Goal: Task Accomplishment & Management: Manage account settings

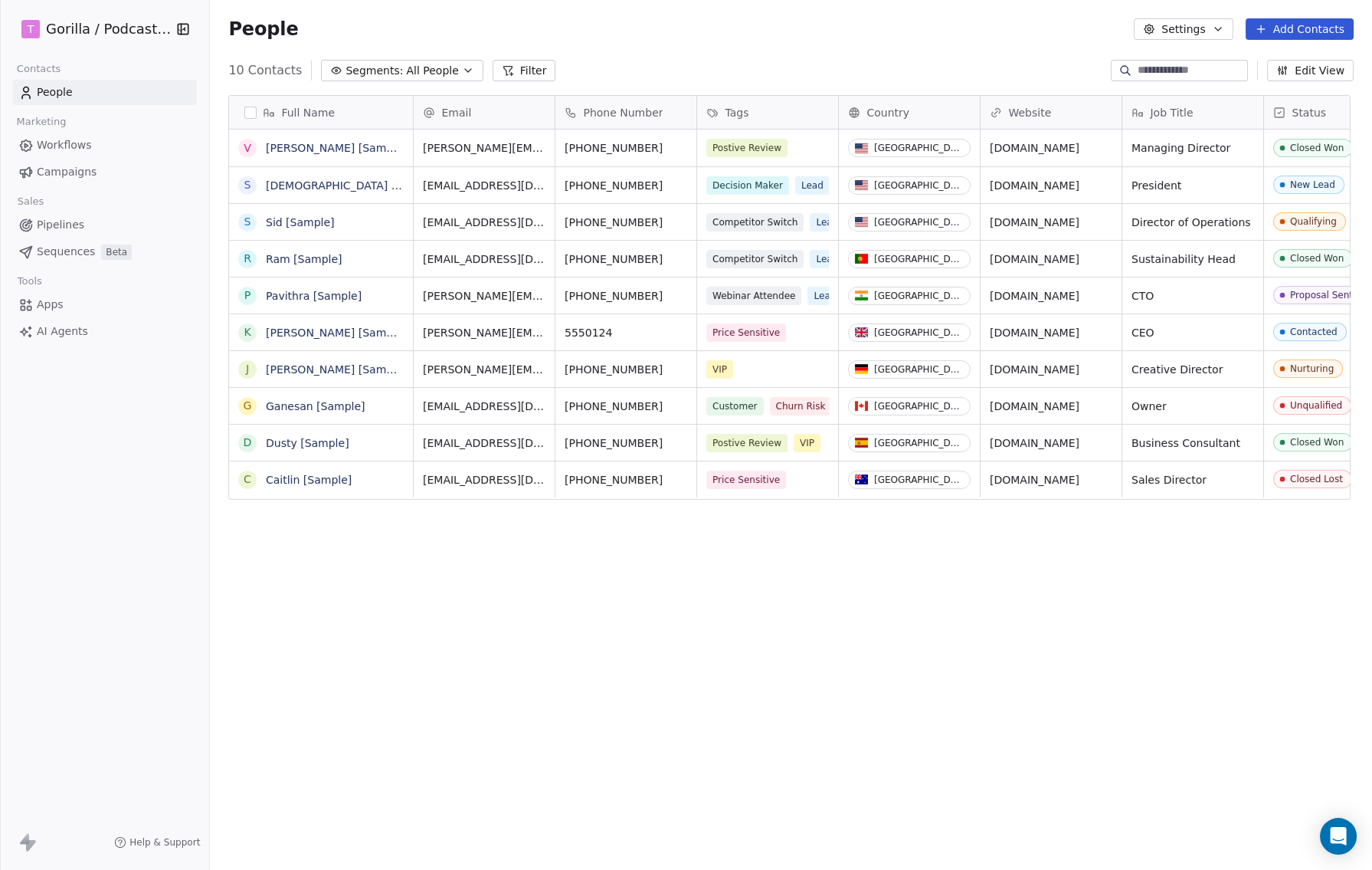
scroll to position [755, 1155]
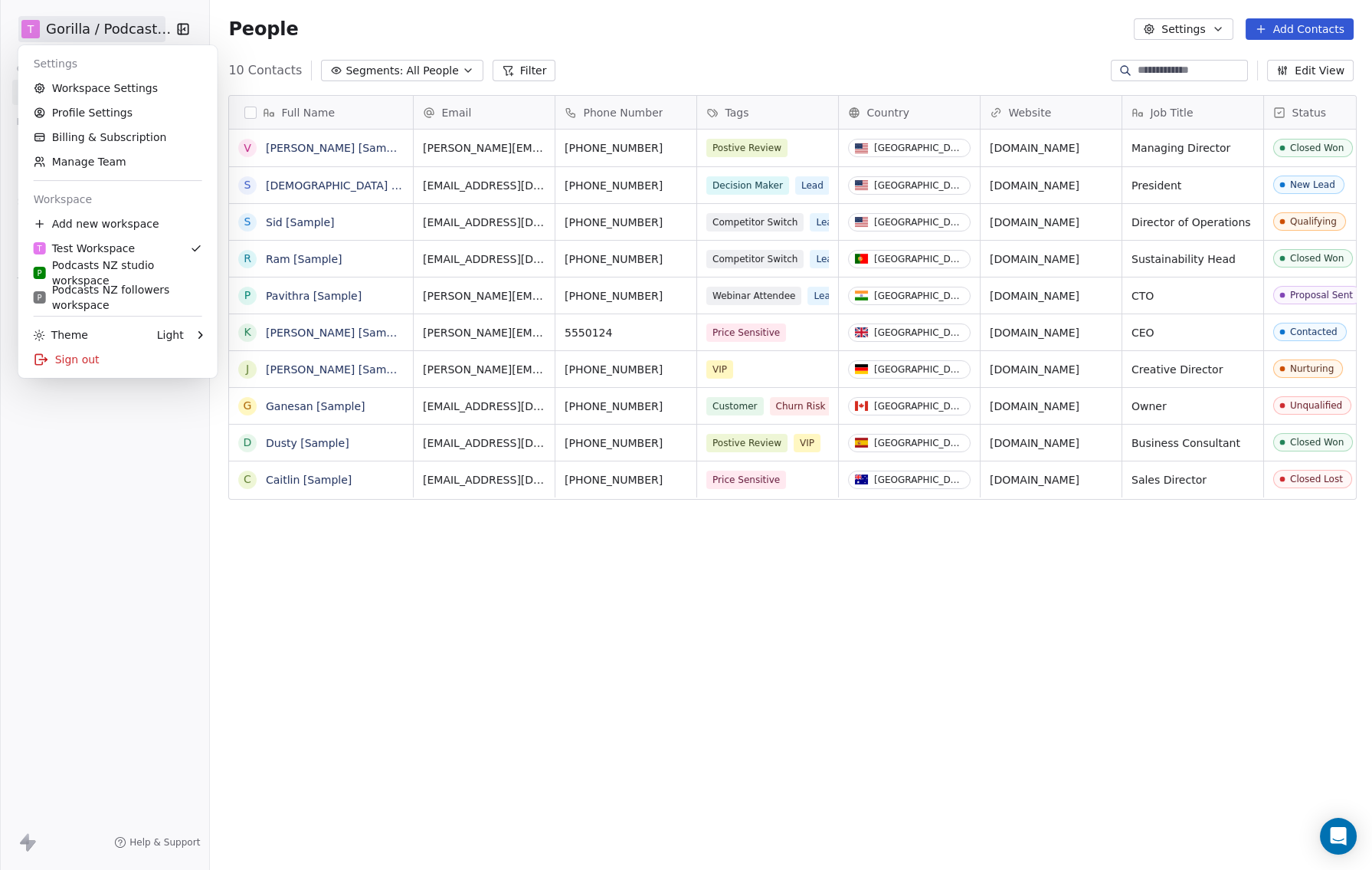
click at [101, 29] on html "T Gorilla / Podcasts NZ Contacts People Marketing Workflows Campaigns Sales Pip…" at bounding box center [686, 435] width 1372 height 870
click at [131, 275] on div "P Podcasts NZ studio workspace" at bounding box center [118, 272] width 168 height 30
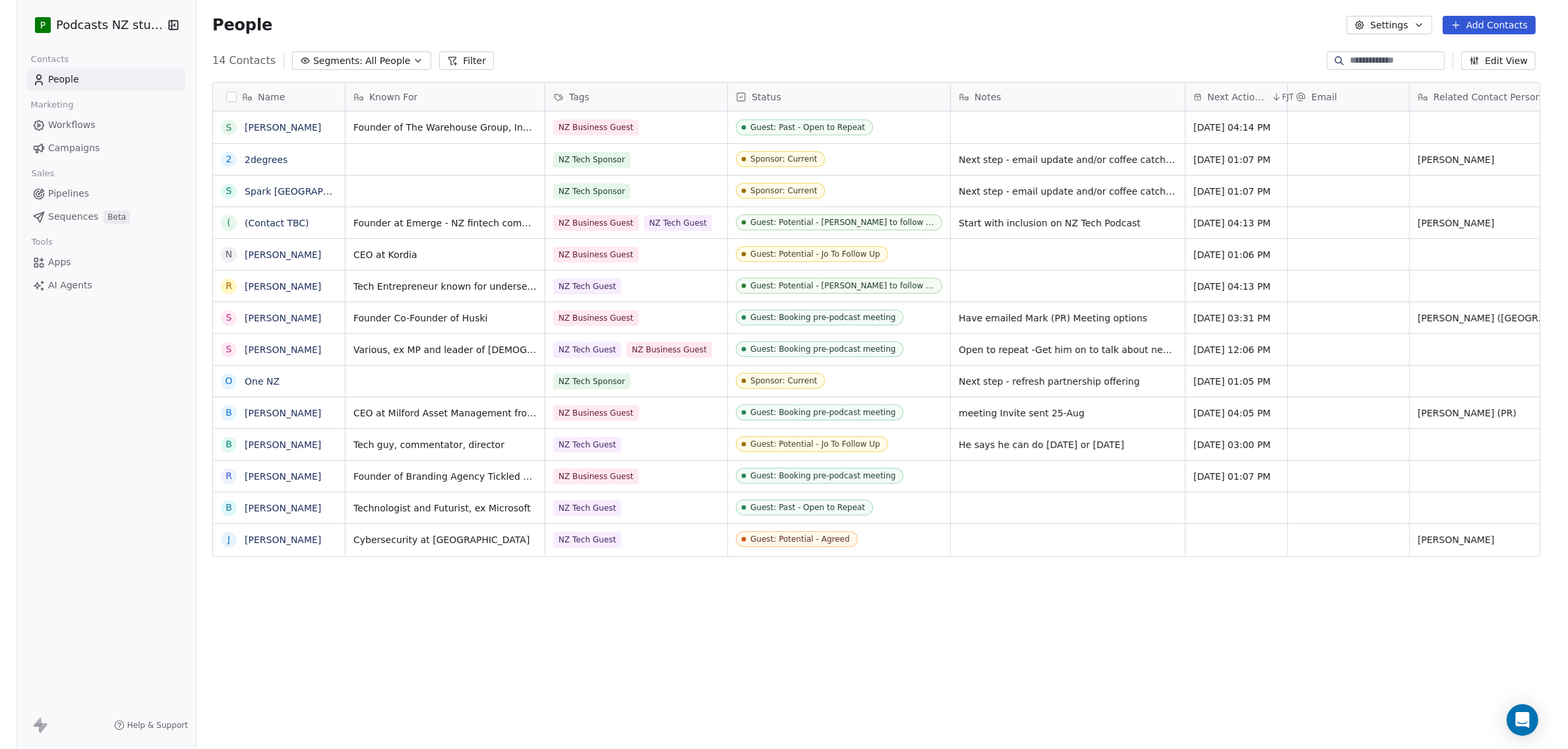
scroll to position [650, 1381]
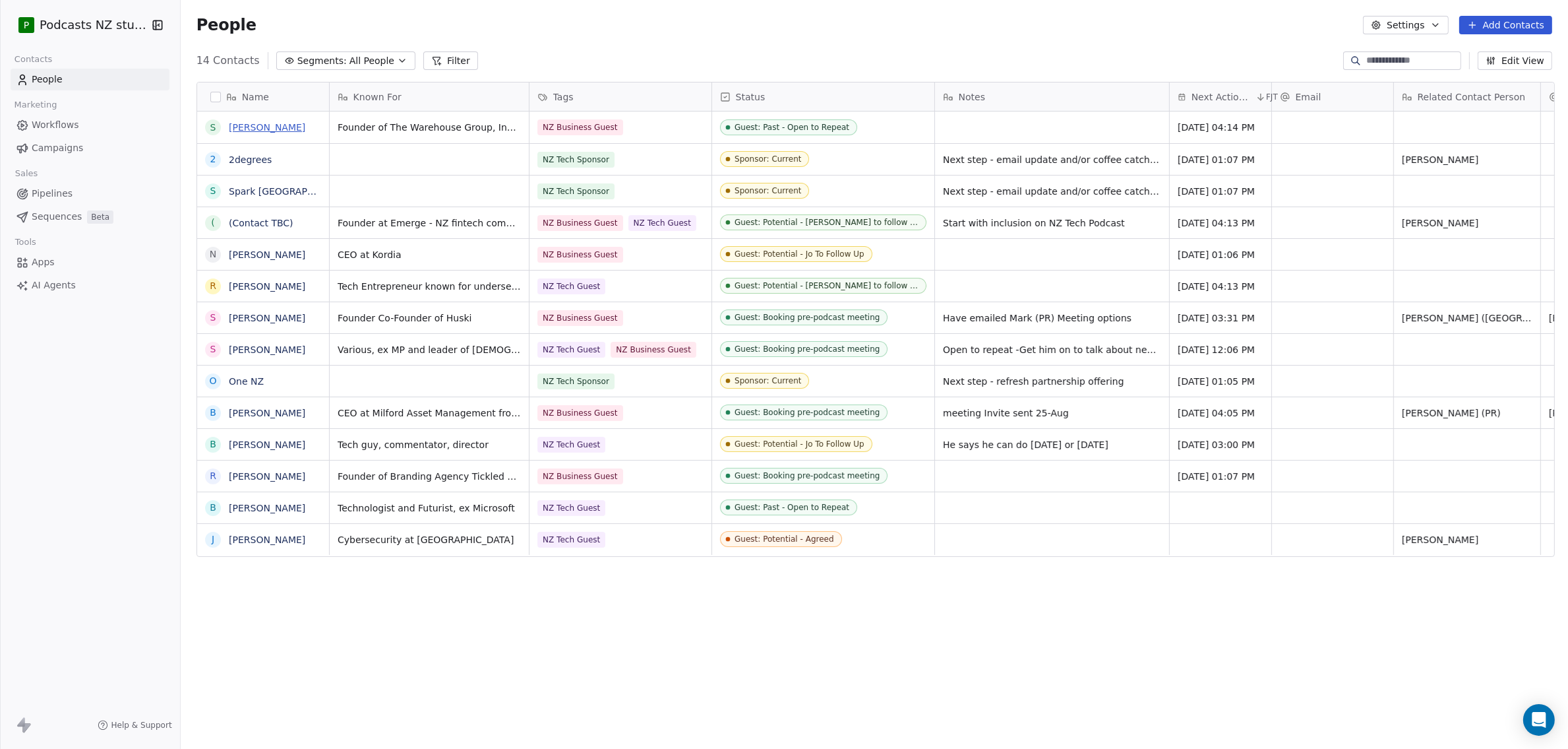
click at [277, 127] on link "[PERSON_NAME]" at bounding box center [267, 127] width 77 height 10
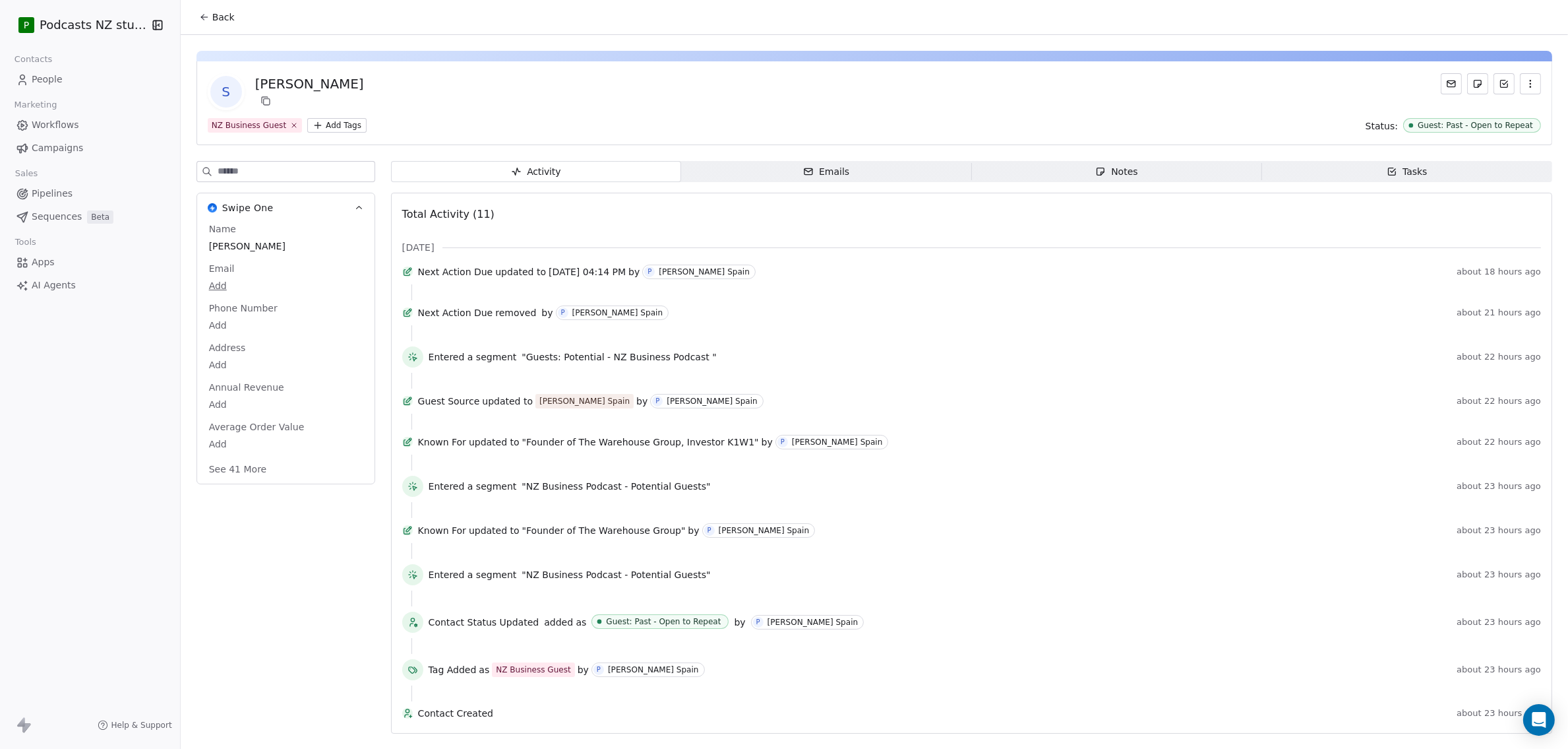
click at [884, 172] on span "Emails Emails" at bounding box center [826, 171] width 290 height 21
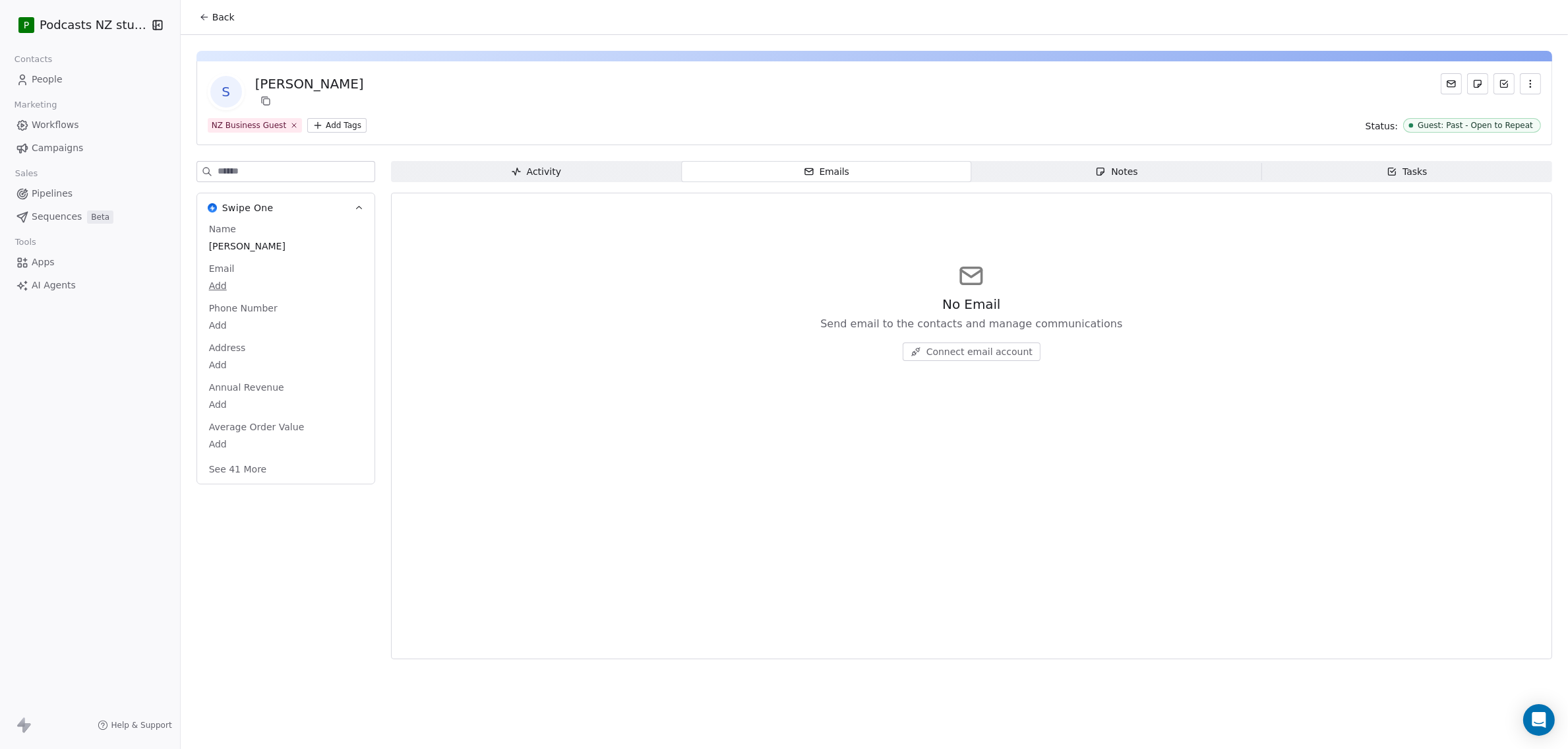
click at [1041, 172] on span "Notes Notes" at bounding box center [1116, 171] width 290 height 21
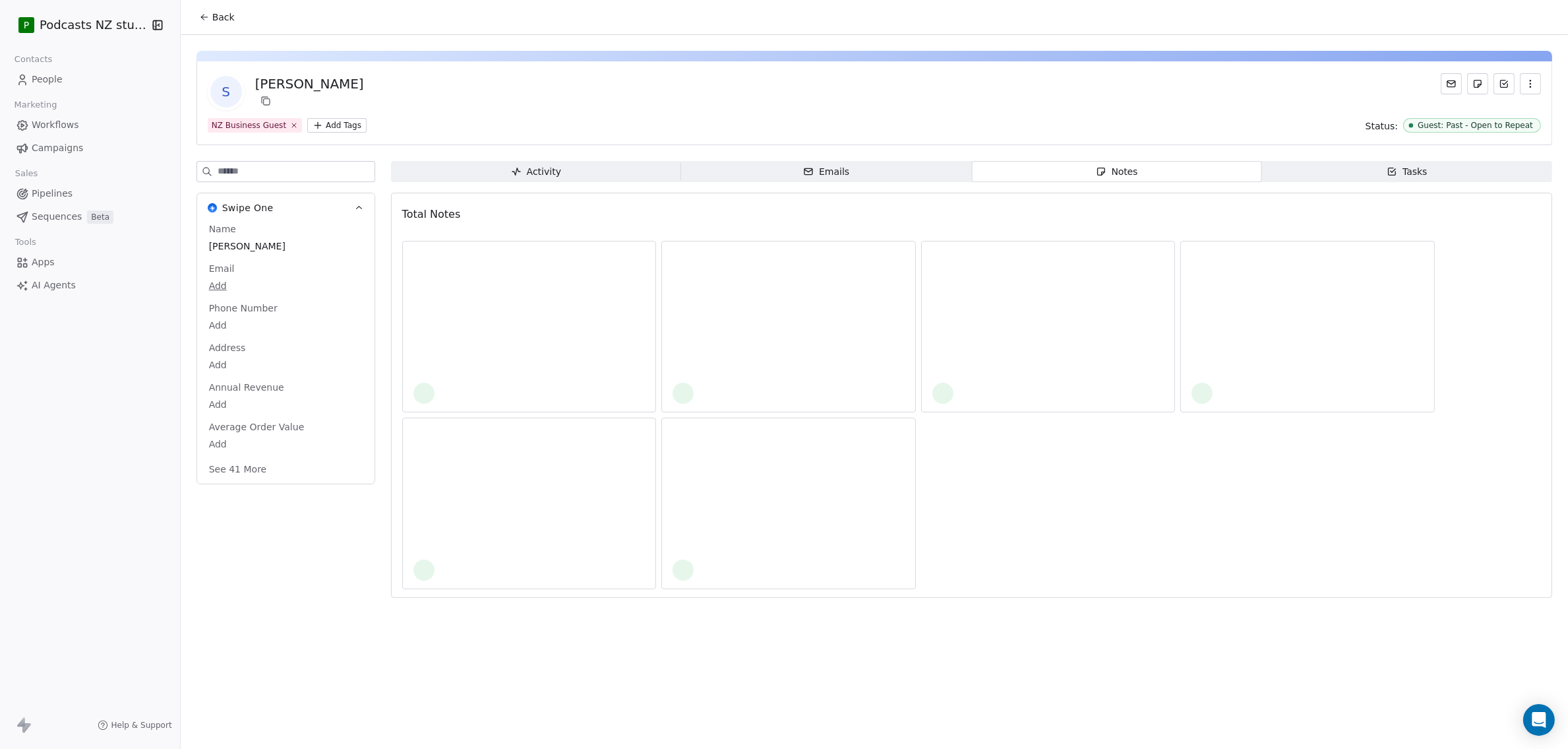
click at [1068, 168] on span "Tasks Tasks" at bounding box center [1407, 171] width 290 height 21
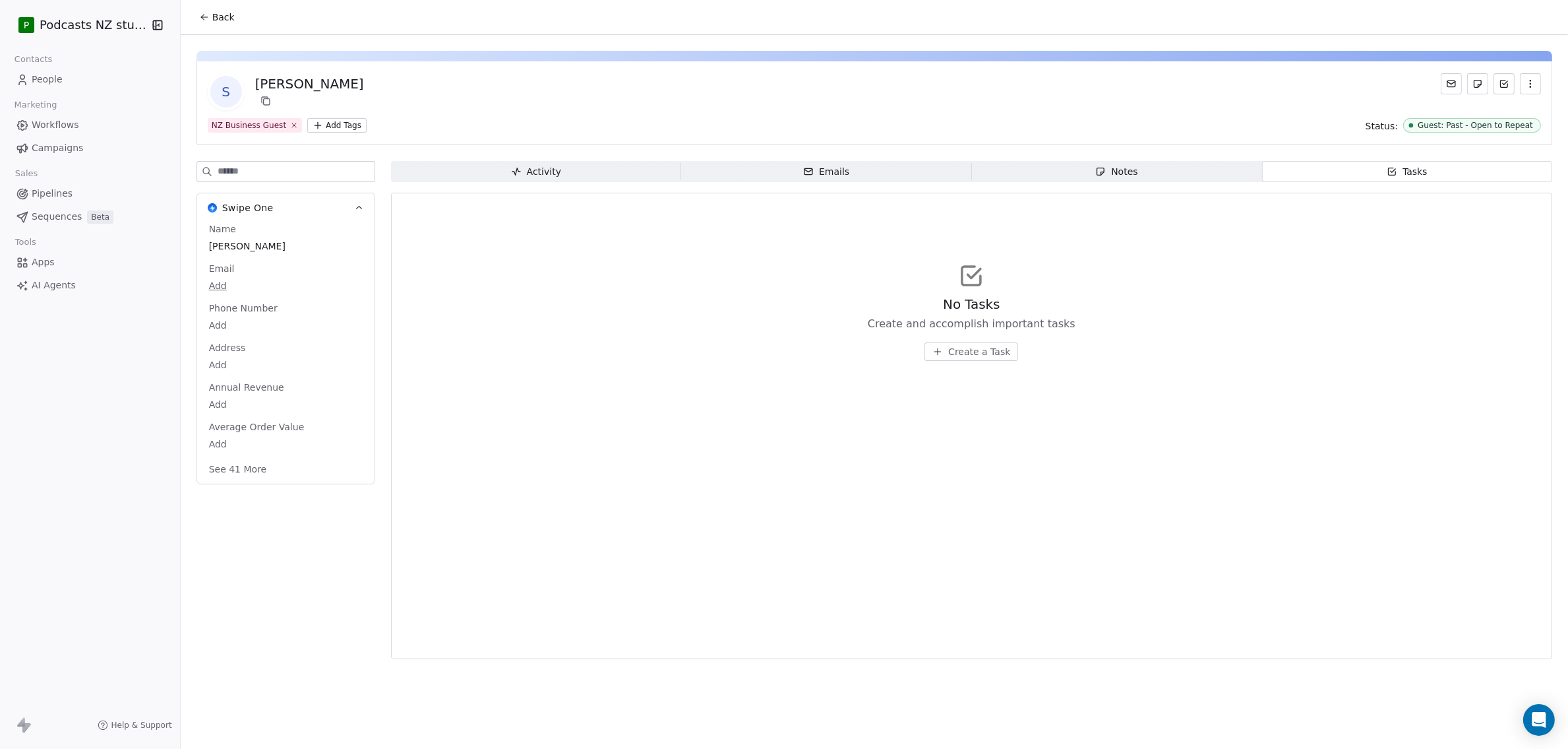
click at [1028, 171] on span "Notes Notes" at bounding box center [1116, 171] width 290 height 21
click at [880, 167] on span "Emails Emails" at bounding box center [826, 171] width 290 height 21
click at [951, 348] on span "Connect email account" at bounding box center [979, 351] width 106 height 13
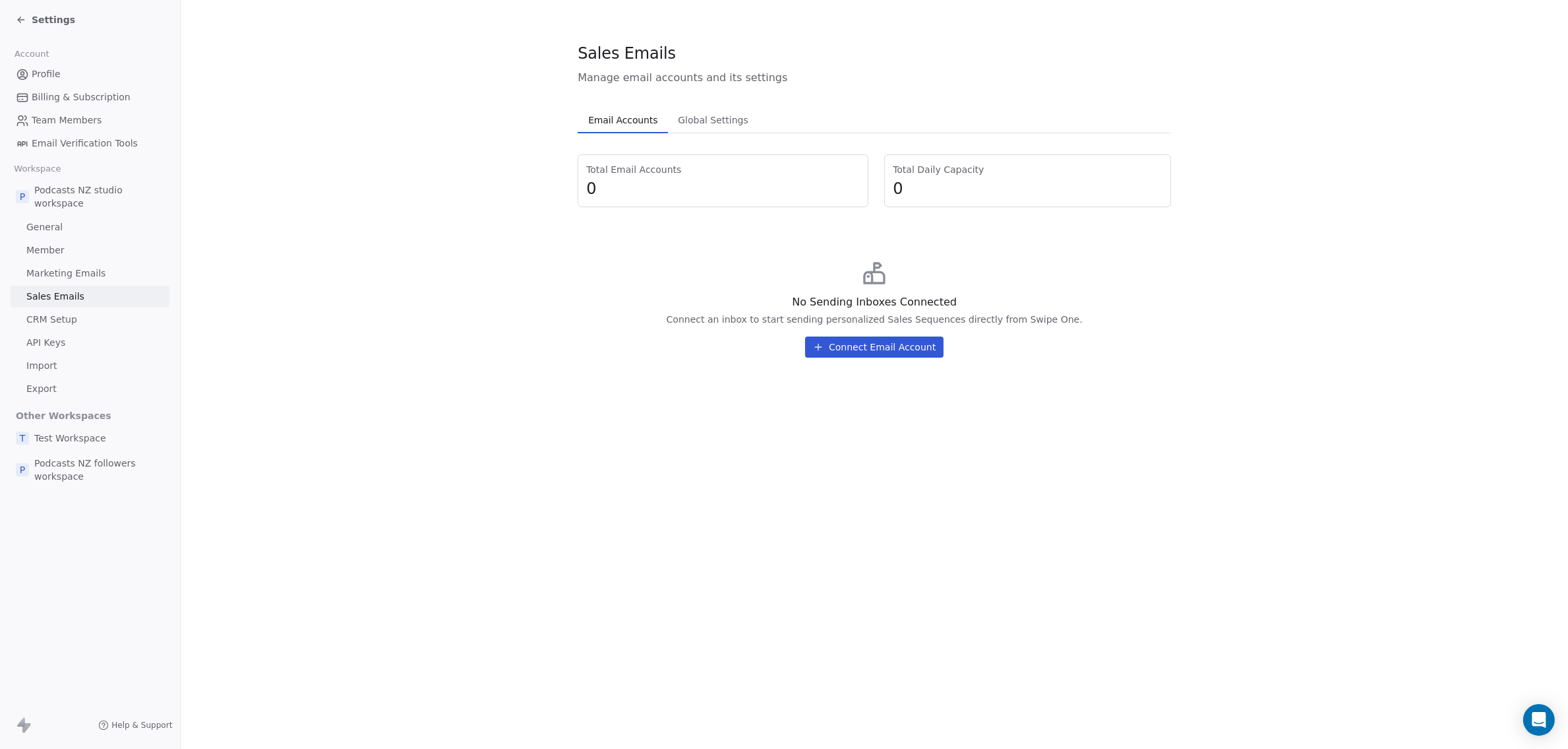
click at [696, 321] on div "Connect an inbox to start sending personalized Sales Sequences directly from Sw…" at bounding box center [875, 319] width 416 height 13
drag, startPoint x: 696, startPoint y: 321, endPoint x: 1061, endPoint y: 310, distance: 365.2
click at [1061, 310] on div "No Sending Inboxes Connected Connect an inbox to start sending personalized Sal…" at bounding box center [874, 309] width 593 height 119
drag, startPoint x: 1061, startPoint y: 310, endPoint x: 1060, endPoint y: 317, distance: 7.1
click at [1060, 317] on div "No Sending Inboxes Connected Connect an inbox to start sending personalized Sal…" at bounding box center [874, 309] width 593 height 119
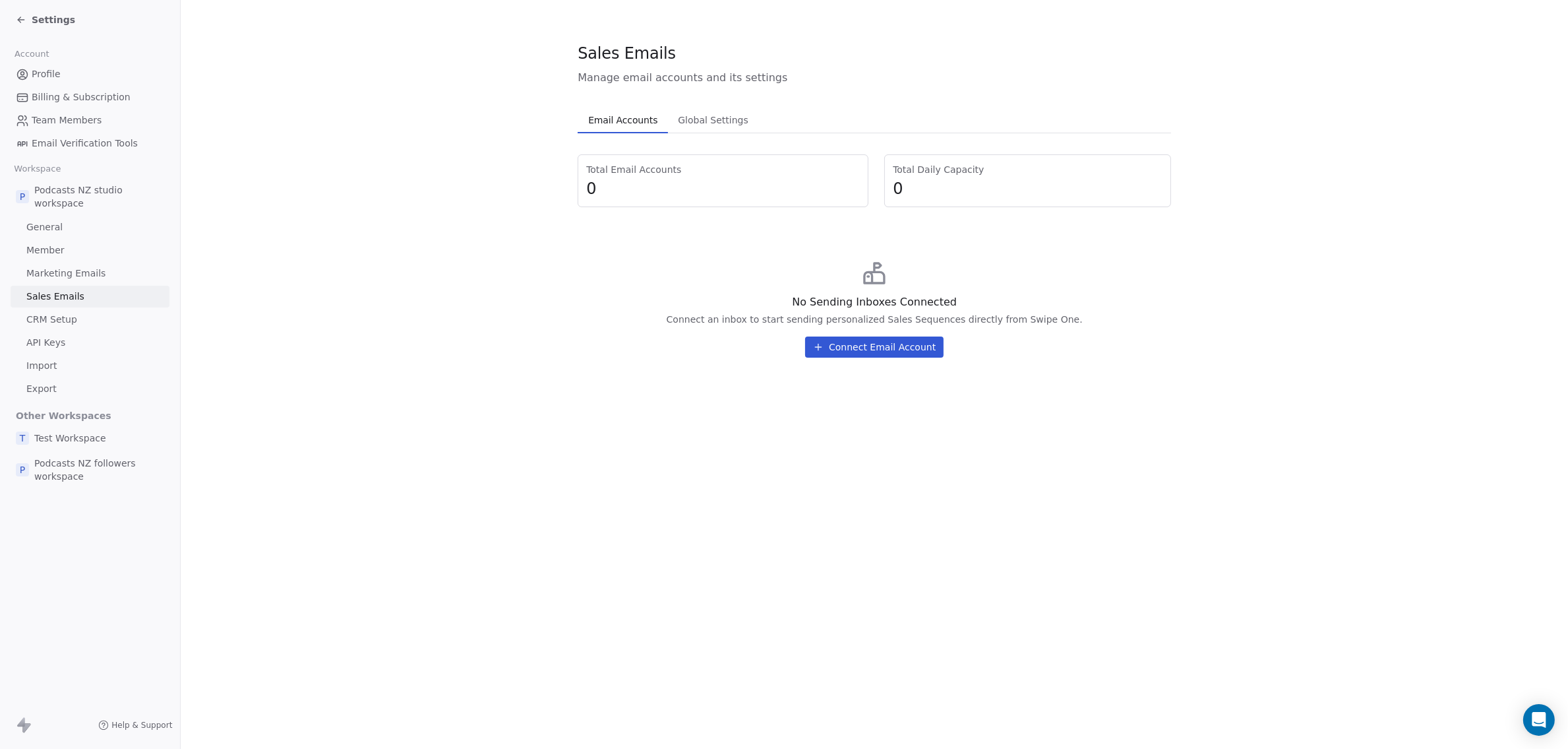
drag, startPoint x: 1061, startPoint y: 317, endPoint x: 702, endPoint y: 323, distance: 359.1
click at [702, 323] on div "No Sending Inboxes Connected Connect an inbox to start sending personalized Sal…" at bounding box center [874, 309] width 593 height 119
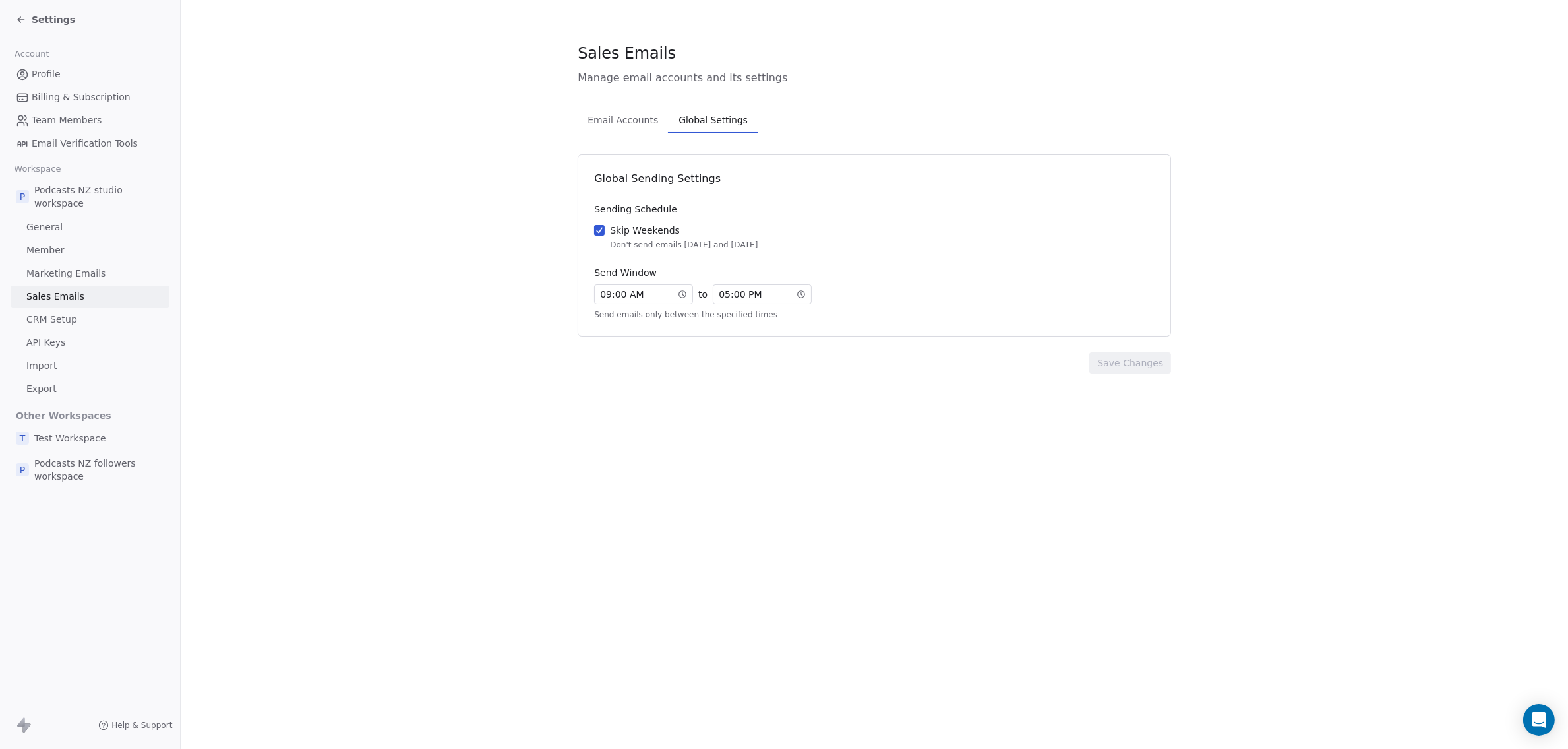
click at [700, 118] on span "Global Settings" at bounding box center [713, 120] width 79 height 19
click at [772, 187] on div "Global Sending Settings Sending Schedule Skip Weekends Don't send emails [DATE]…" at bounding box center [874, 246] width 593 height 182
click at [627, 123] on span "Email Accounts" at bounding box center [623, 120] width 81 height 19
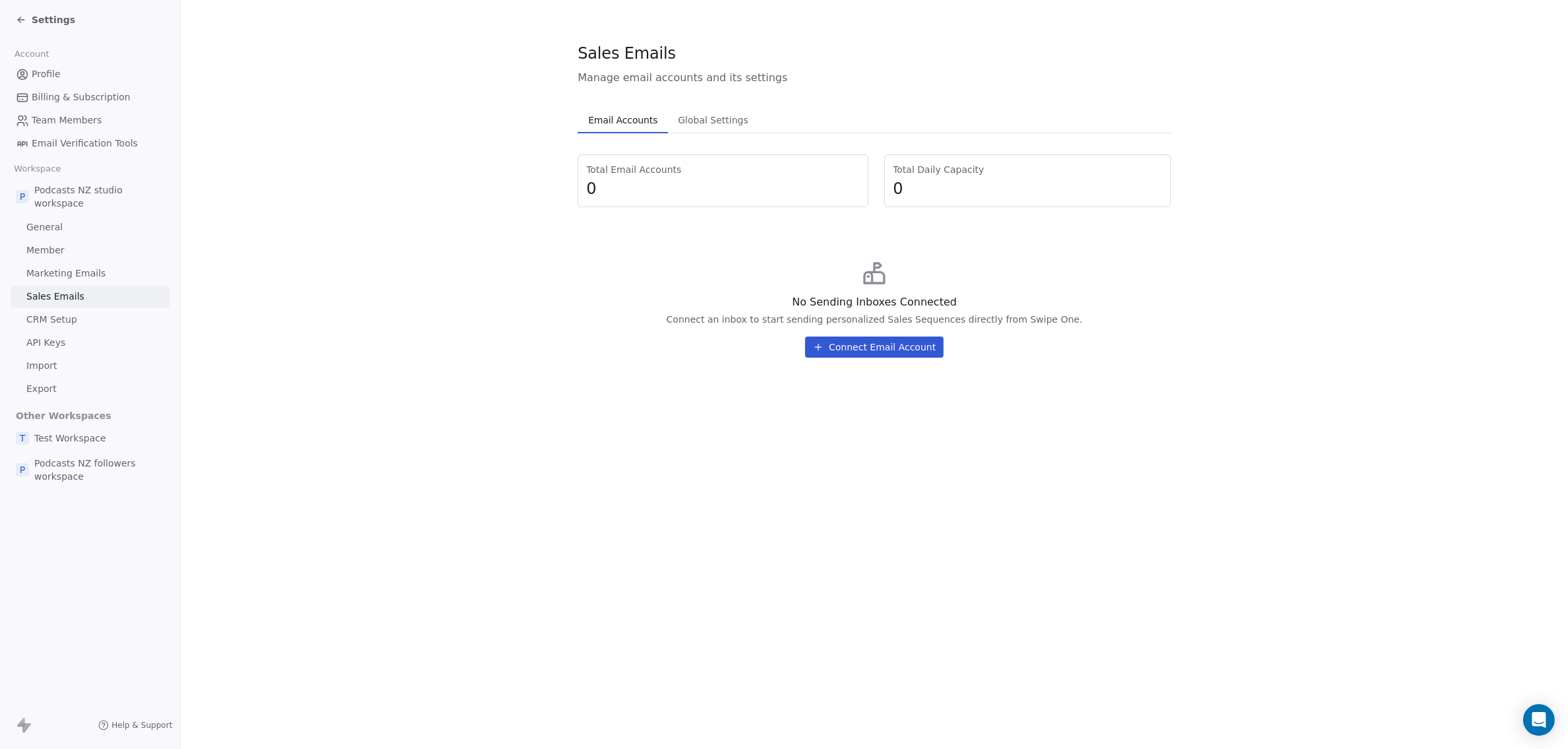
click at [692, 126] on span "Global Settings" at bounding box center [713, 120] width 81 height 19
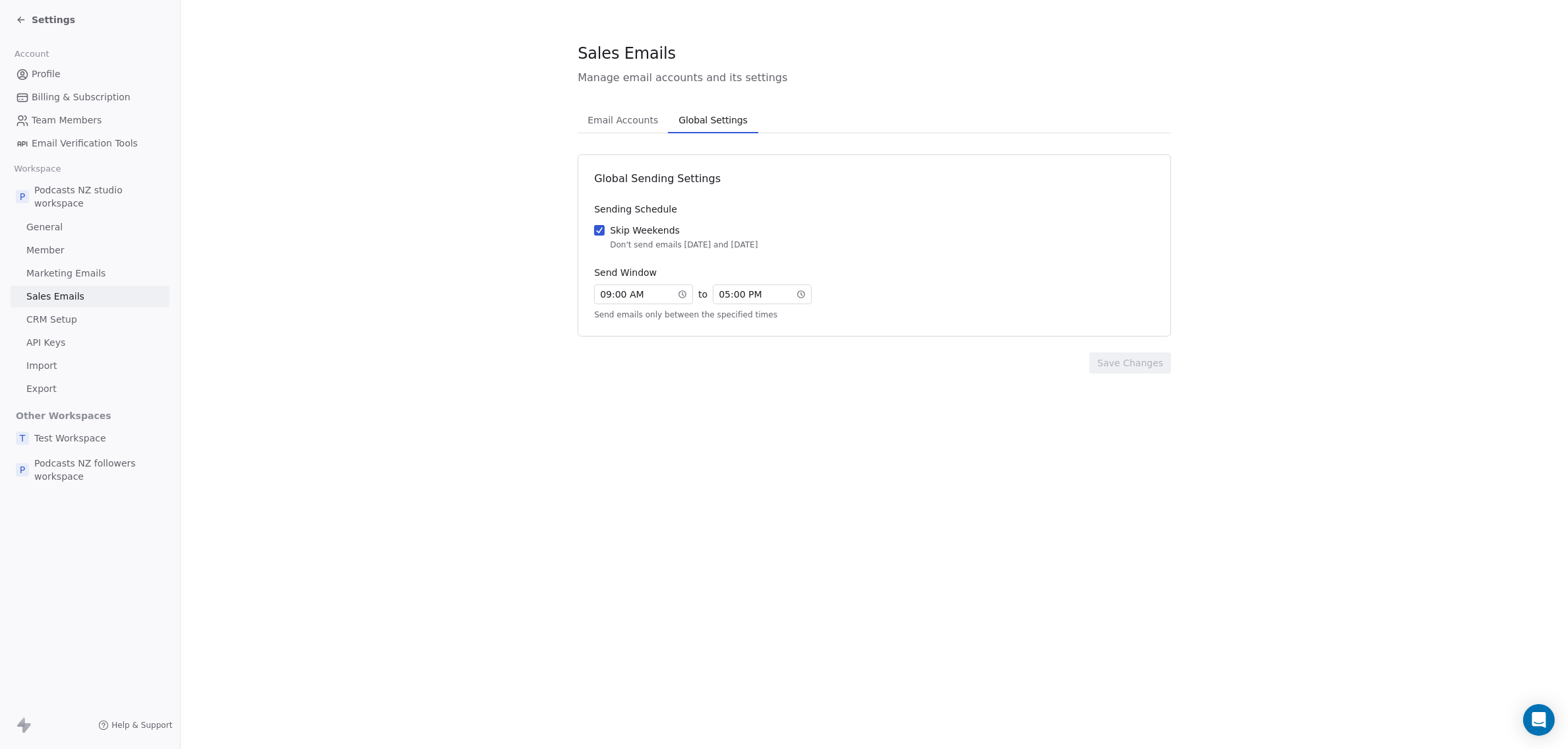
click at [639, 294] on div "09 : 00 AM" at bounding box center [643, 294] width 99 height 20
click at [613, 357] on div "08" at bounding box center [609, 363] width 27 height 16
click at [646, 376] on div "15" at bounding box center [642, 376] width 27 height 16
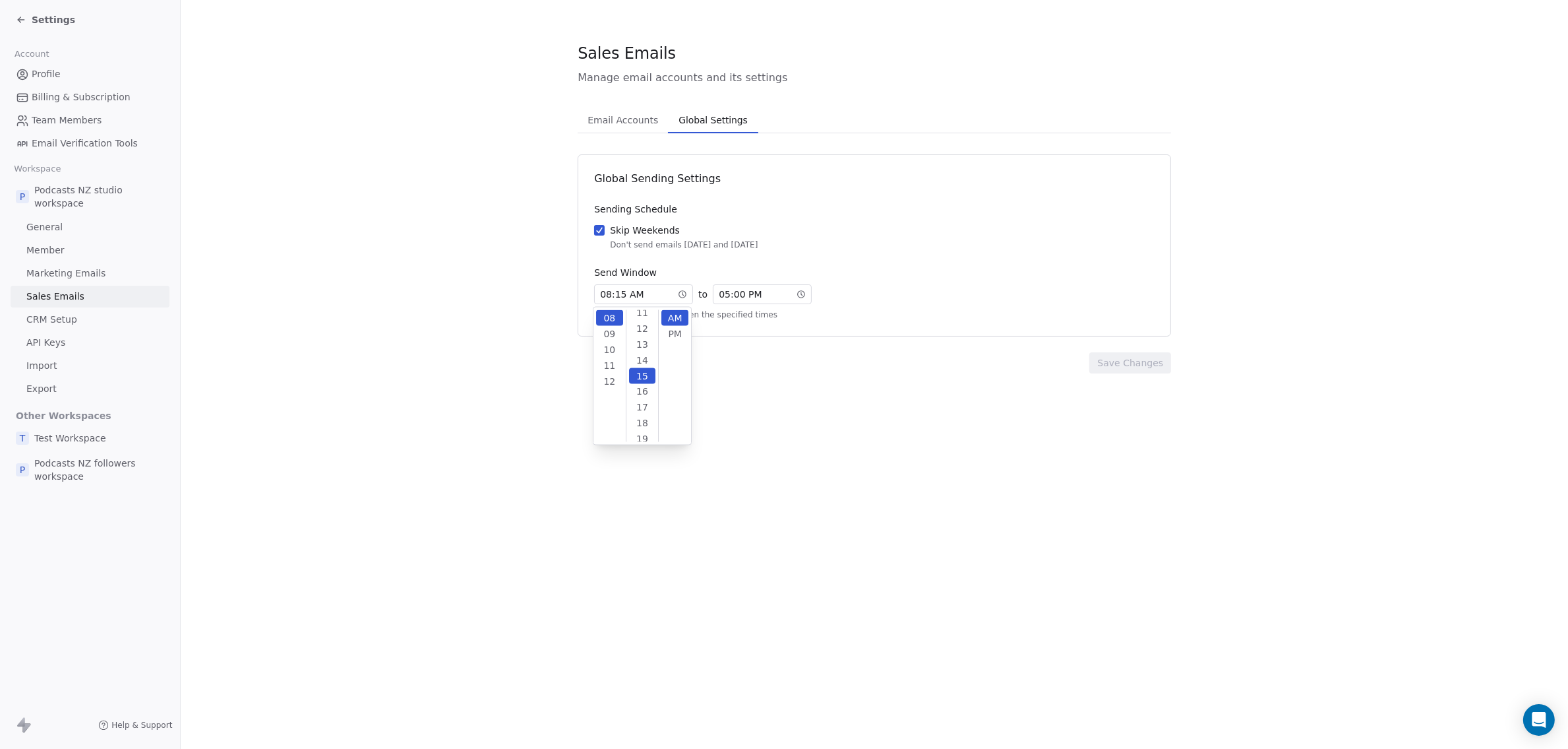
scroll to position [237, 0]
click at [863, 296] on div "08 : 15 AM to 05 : 00 PM" at bounding box center [874, 294] width 560 height 20
click at [1068, 359] on button "Save Changes" at bounding box center [1130, 363] width 82 height 21
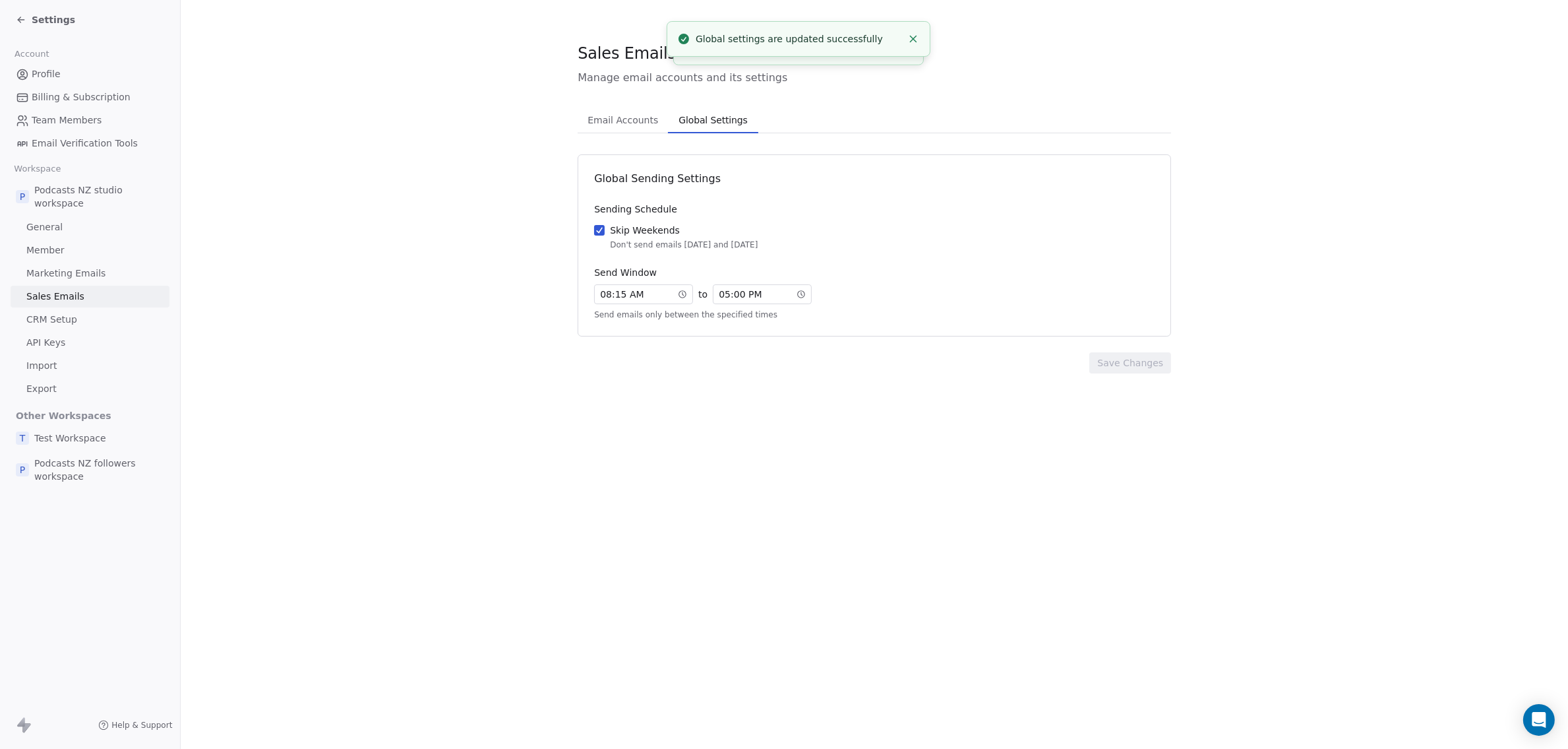
click at [622, 121] on span "Email Accounts" at bounding box center [623, 120] width 81 height 19
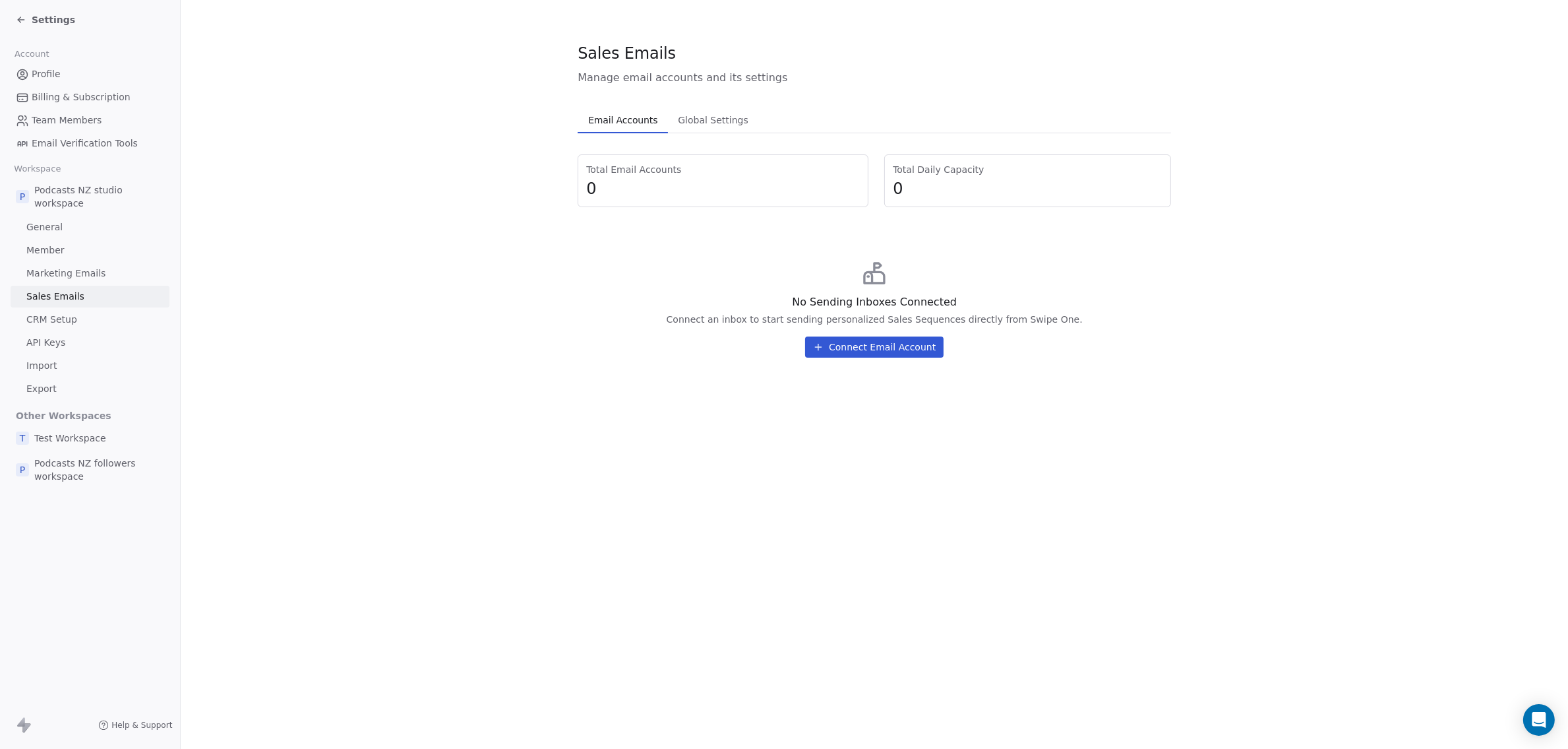
click at [699, 121] on span "Global Settings" at bounding box center [713, 120] width 81 height 19
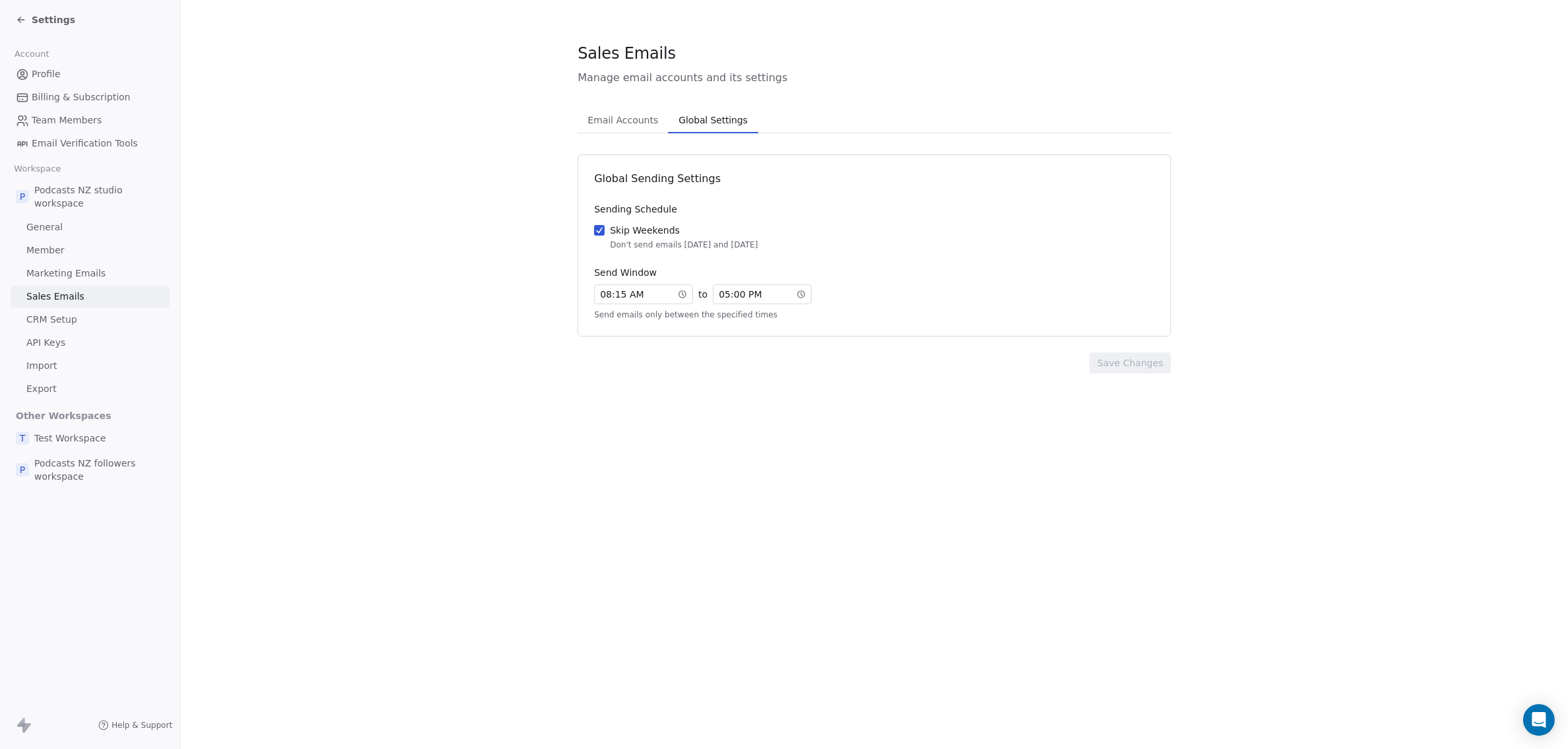
click at [75, 323] on link "CRM Setup" at bounding box center [90, 320] width 159 height 22
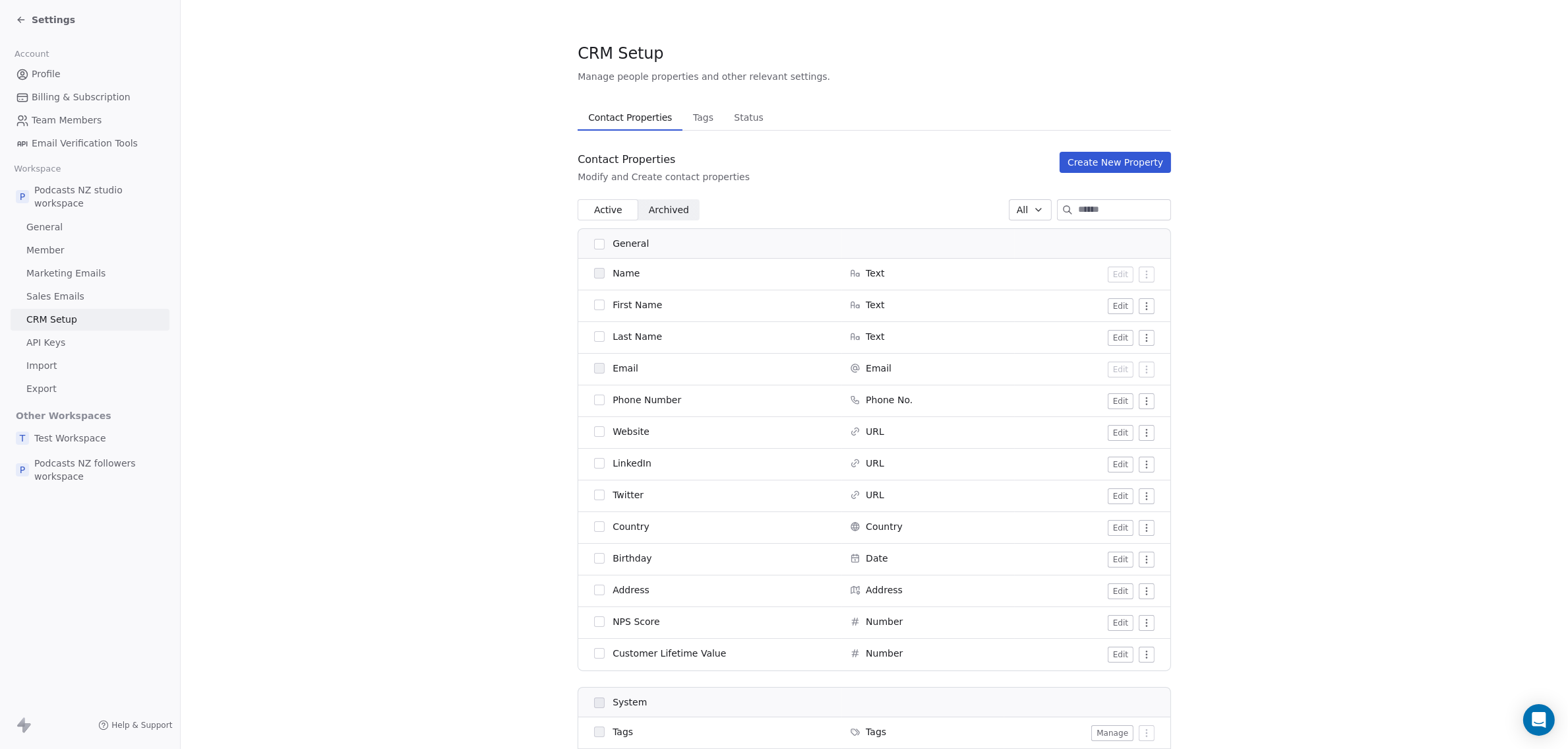
click at [694, 114] on span "Tags" at bounding box center [703, 117] width 31 height 19
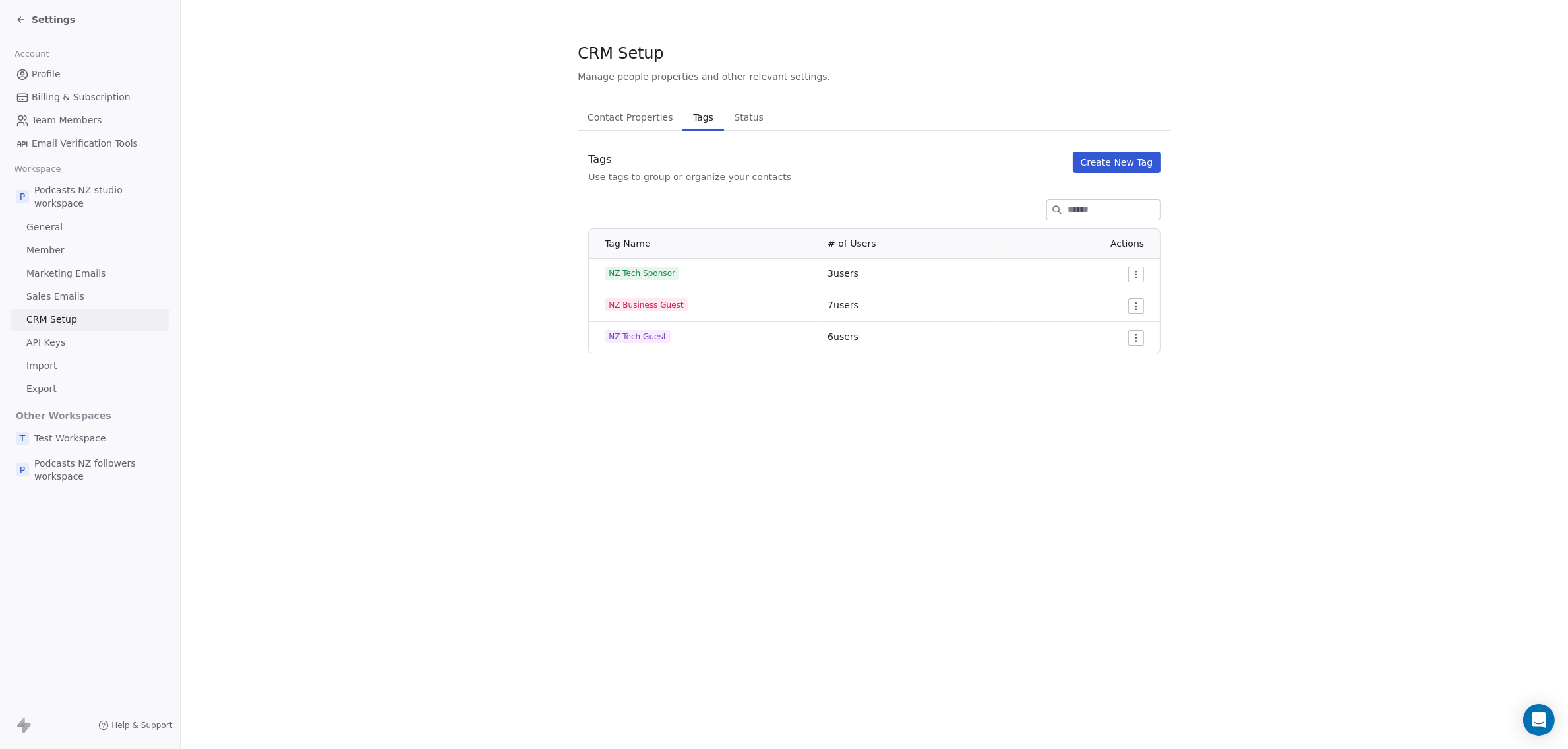
click at [733, 117] on span "Status" at bounding box center [749, 117] width 40 height 19
click at [702, 119] on span "Tags" at bounding box center [703, 117] width 30 height 19
click at [647, 112] on span "Contact Properties" at bounding box center [631, 117] width 96 height 19
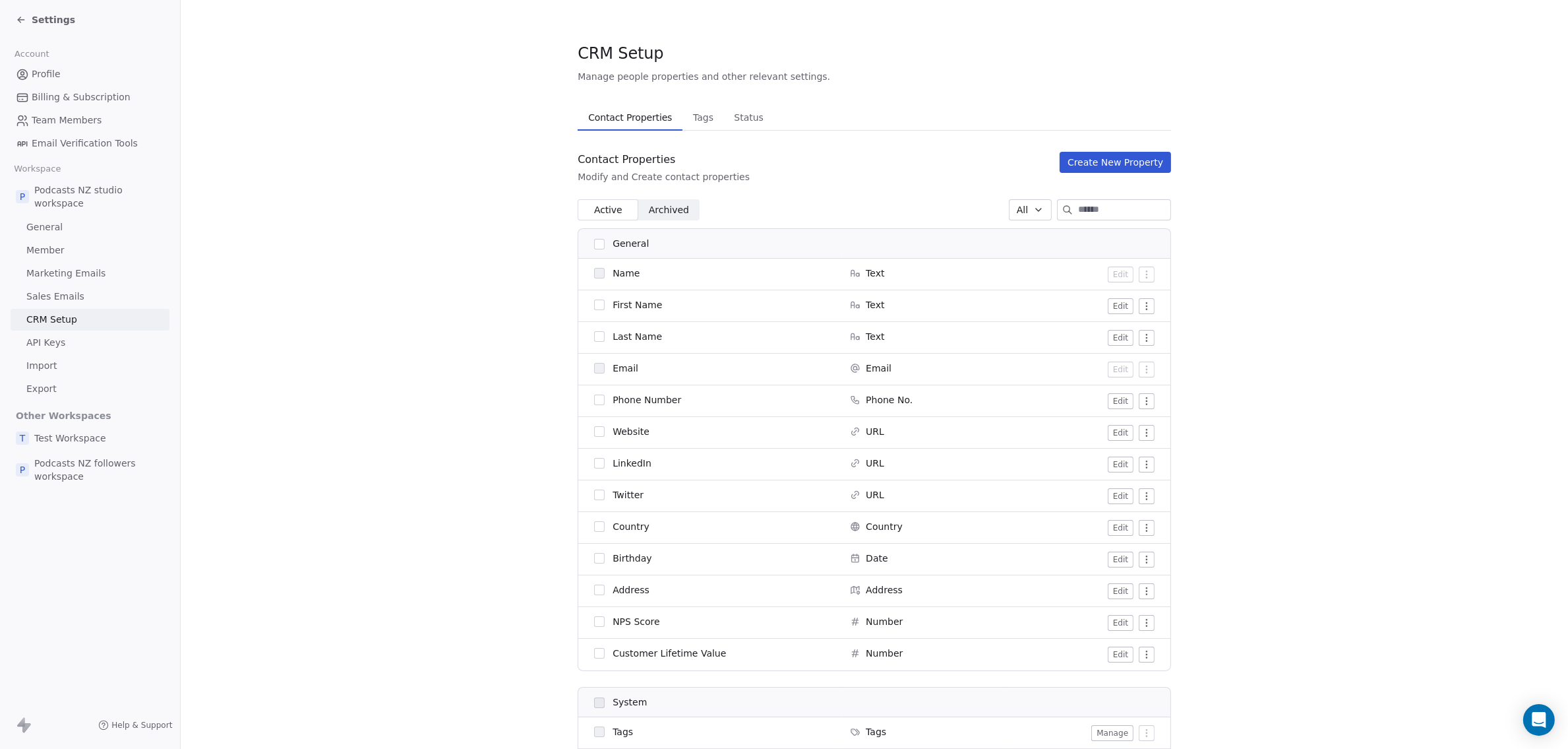
click at [88, 437] on span "Test Workspace" at bounding box center [70, 438] width 72 height 13
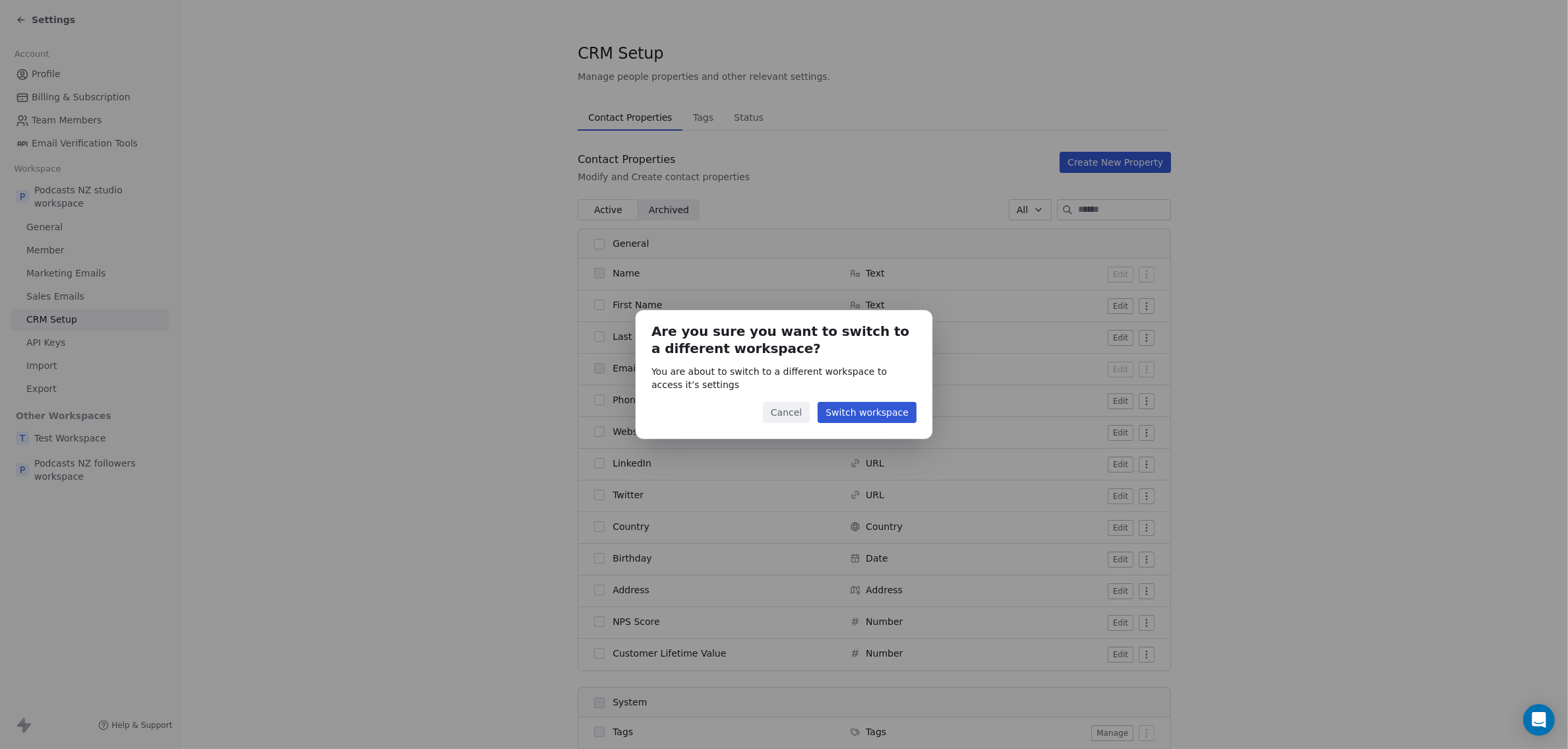
click at [796, 409] on button "Cancel" at bounding box center [786, 412] width 47 height 21
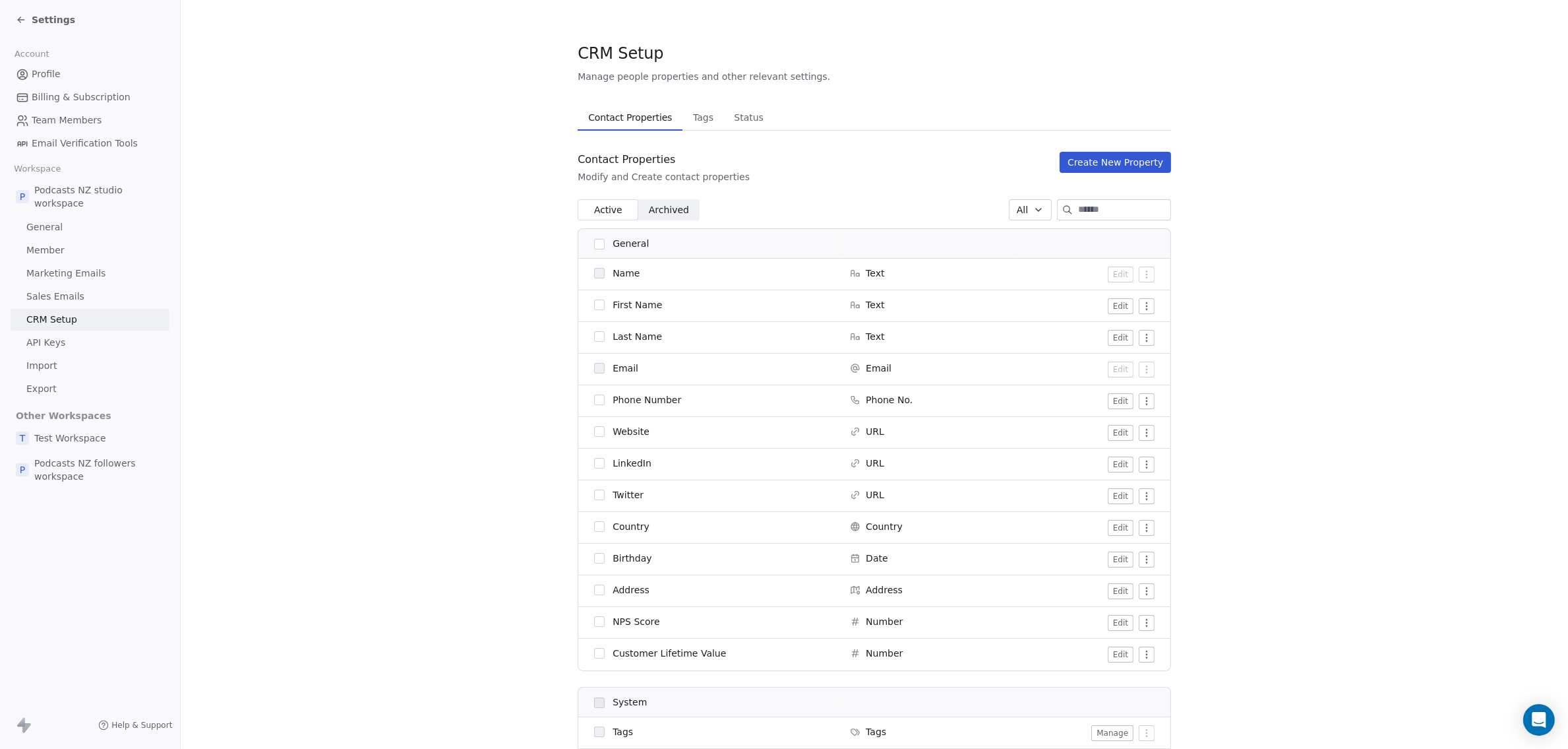
click at [76, 468] on span "Podcasts NZ followers workspace" at bounding box center [99, 470] width 130 height 26
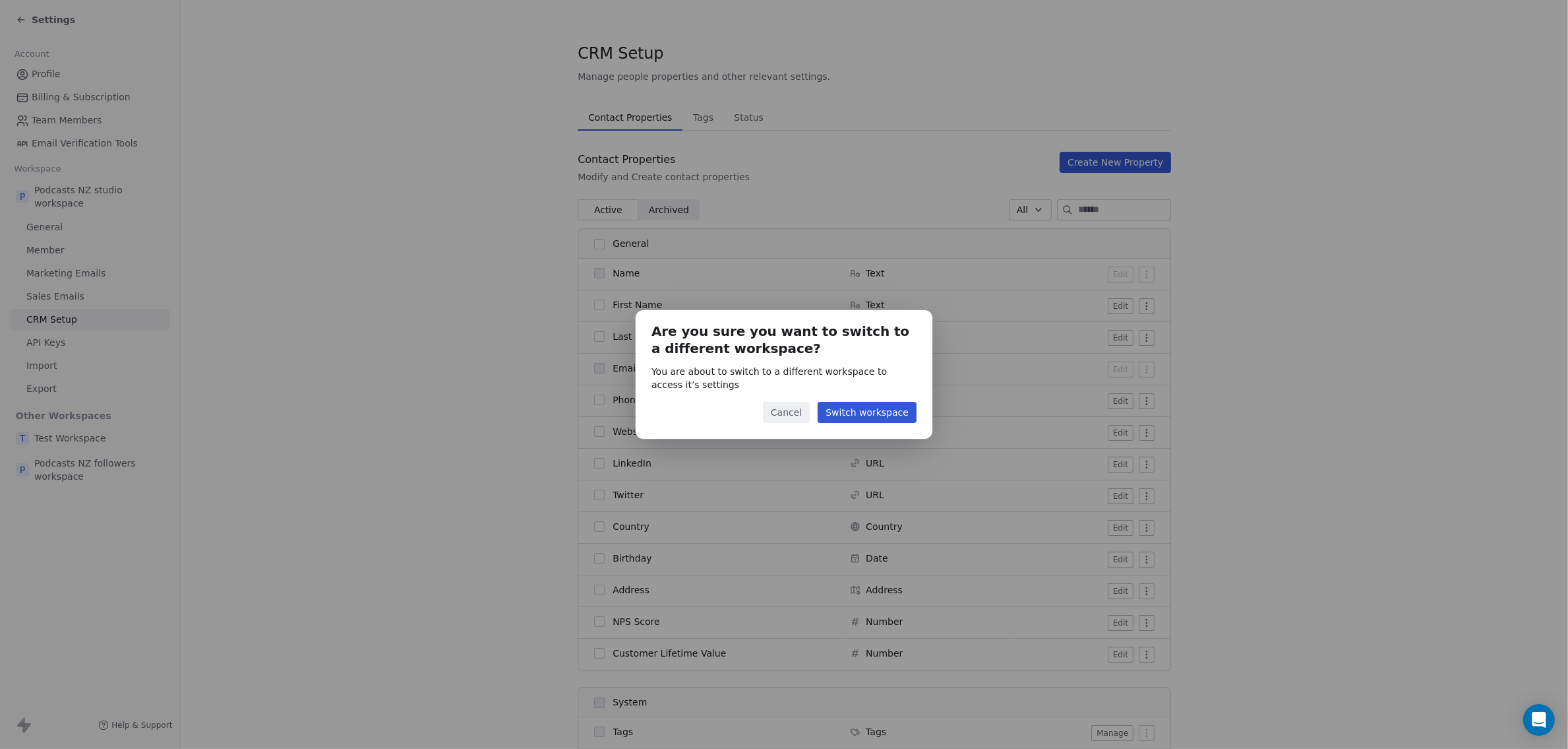
click at [854, 409] on button "Switch workspace" at bounding box center [866, 412] width 99 height 21
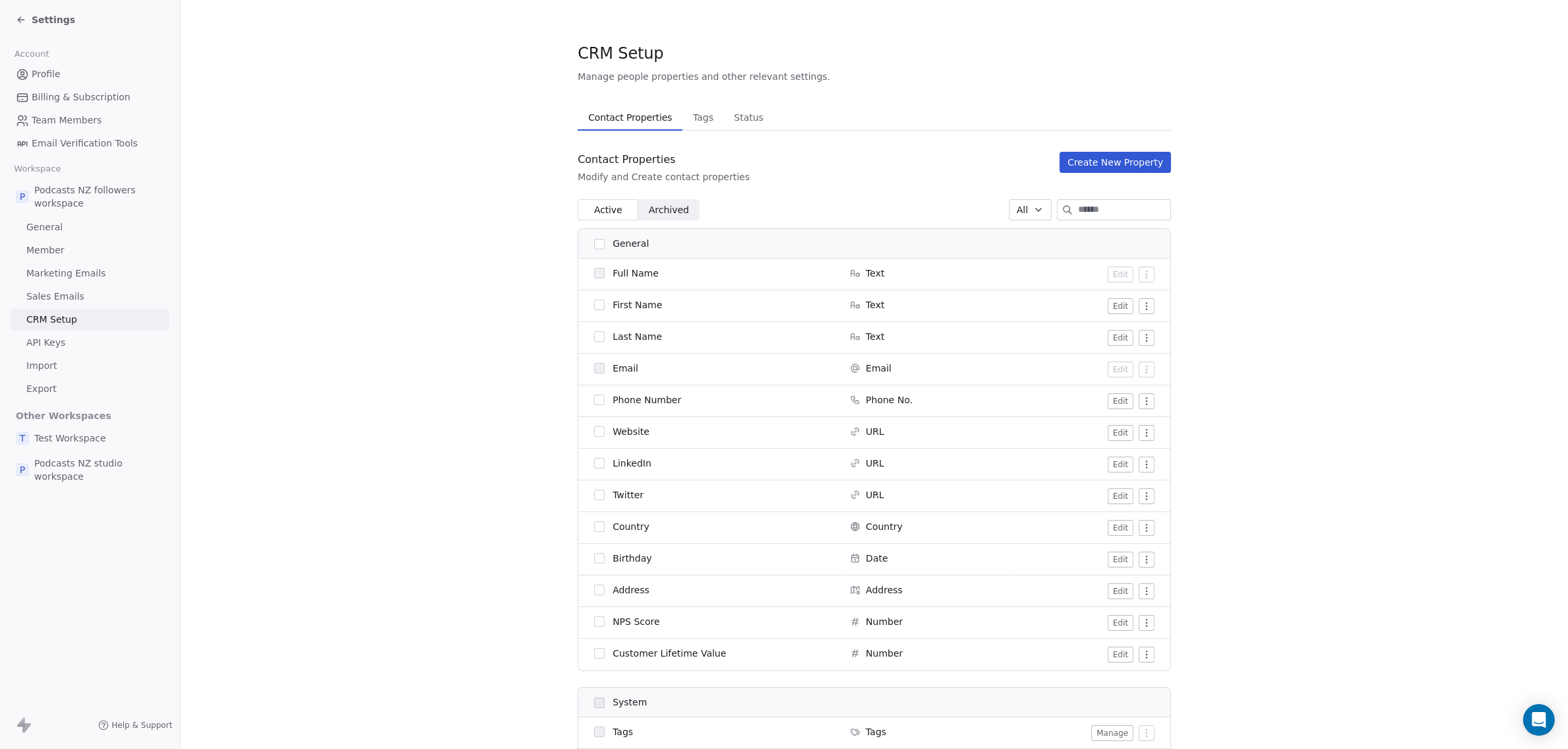
click at [652, 210] on span "Archived" at bounding box center [669, 210] width 40 height 14
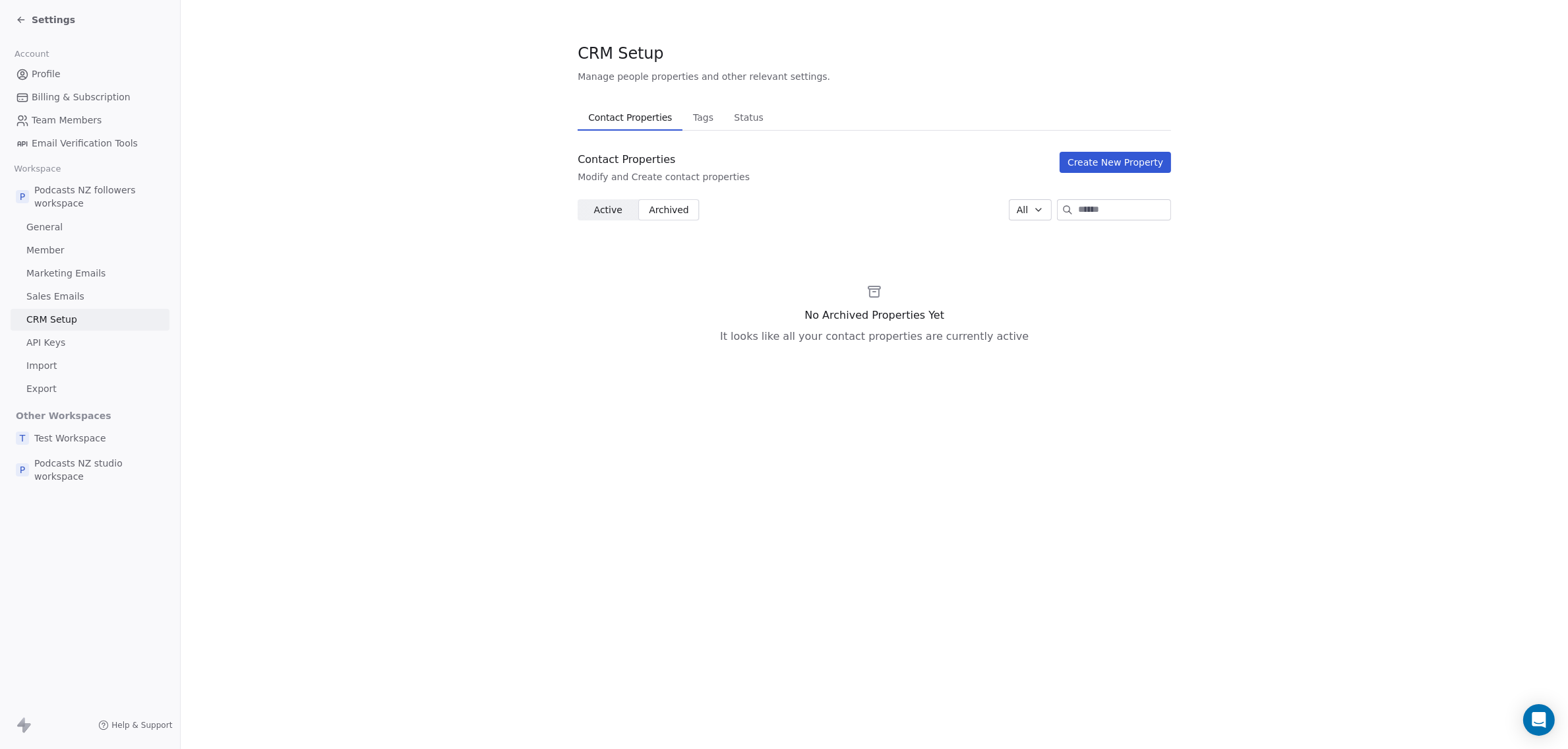
click at [616, 206] on span "Active" at bounding box center [608, 210] width 28 height 14
